Goal: Transaction & Acquisition: Purchase product/service

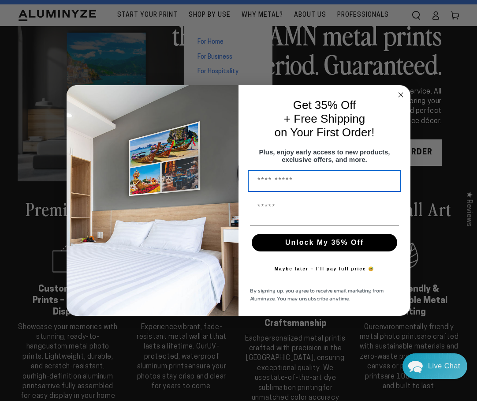
scroll to position [71, 0]
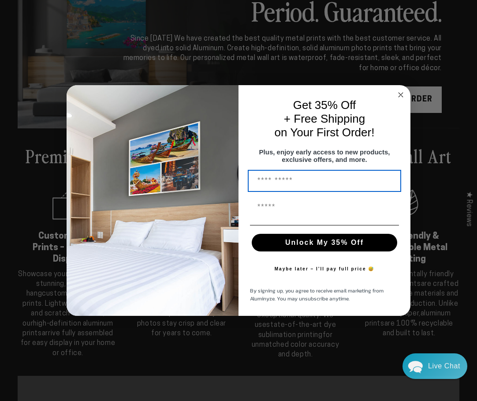
click at [402, 90] on circle "Close dialog" at bounding box center [401, 95] width 10 height 10
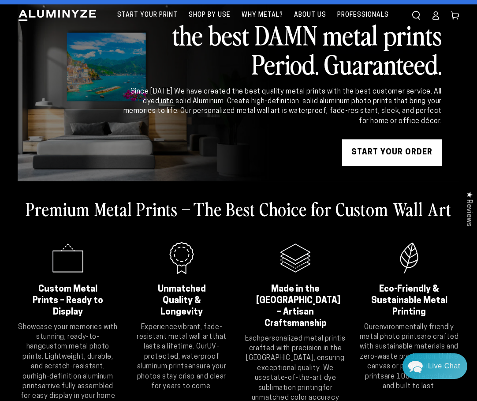
scroll to position [0, 0]
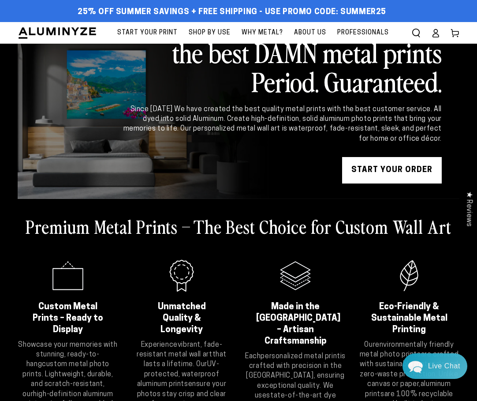
click at [169, 29] on span "Start Your Print" at bounding box center [147, 32] width 60 height 11
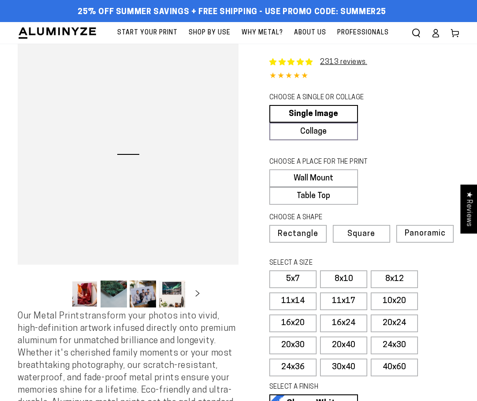
select select "**********"
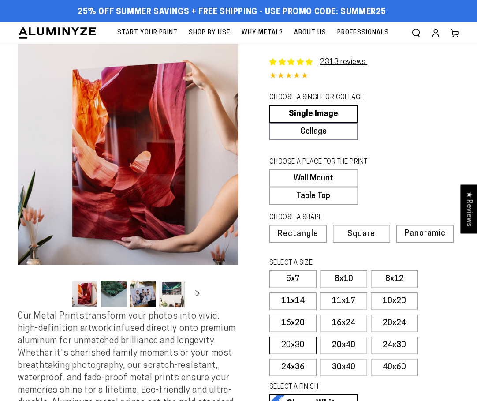
click at [287, 354] on label "20x30" at bounding box center [293, 346] width 47 height 18
click at [366, 30] on span "Professionals" at bounding box center [364, 32] width 52 height 11
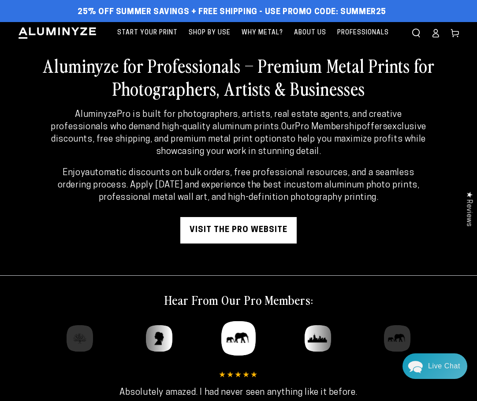
click at [255, 229] on link "visit the pro website" at bounding box center [238, 230] width 117 height 26
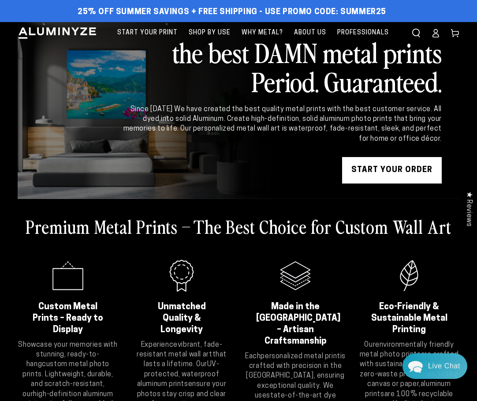
click at [389, 173] on link "START YOUR Order" at bounding box center [392, 170] width 100 height 26
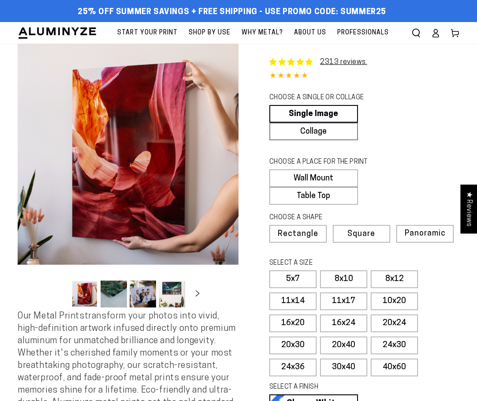
select select "**********"
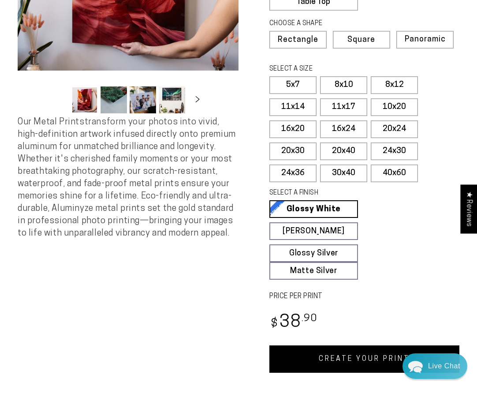
scroll to position [229, 0]
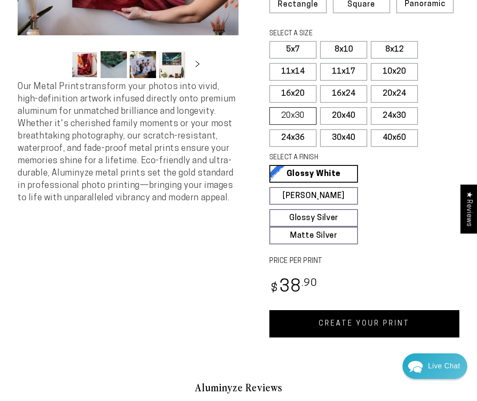
click at [295, 122] on label "20x30" at bounding box center [293, 116] width 47 height 18
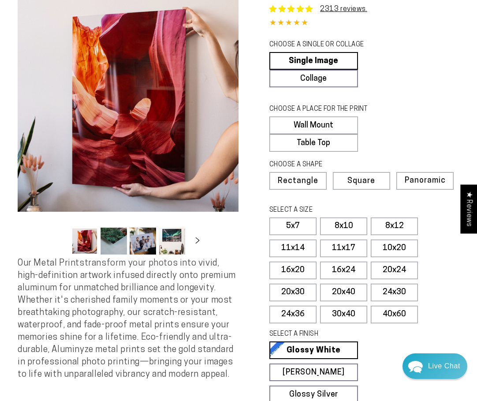
scroll to position [35, 0]
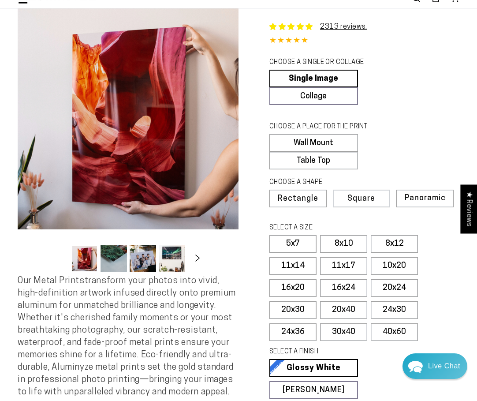
click at [197, 258] on icon "Slide right" at bounding box center [197, 258] width 13 height 7
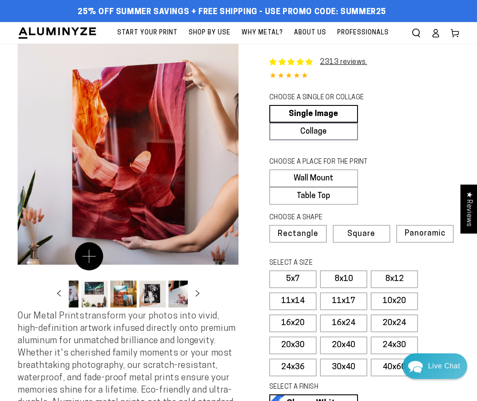
scroll to position [18, 0]
